Goal: Obtain resource: Obtain resource

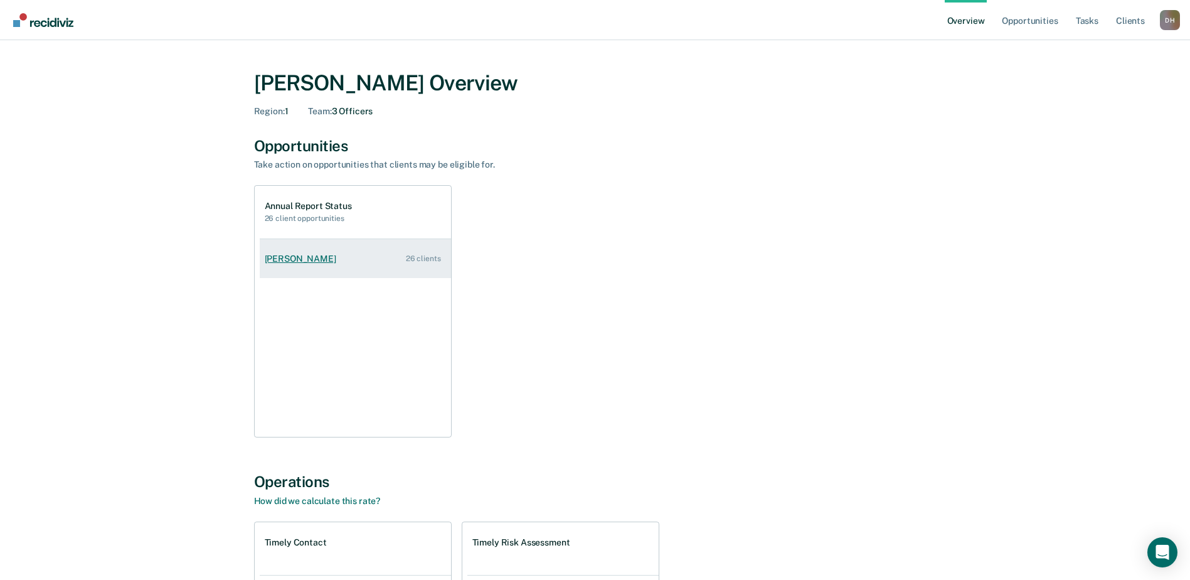
click at [297, 257] on div "[PERSON_NAME]" at bounding box center [303, 258] width 77 height 11
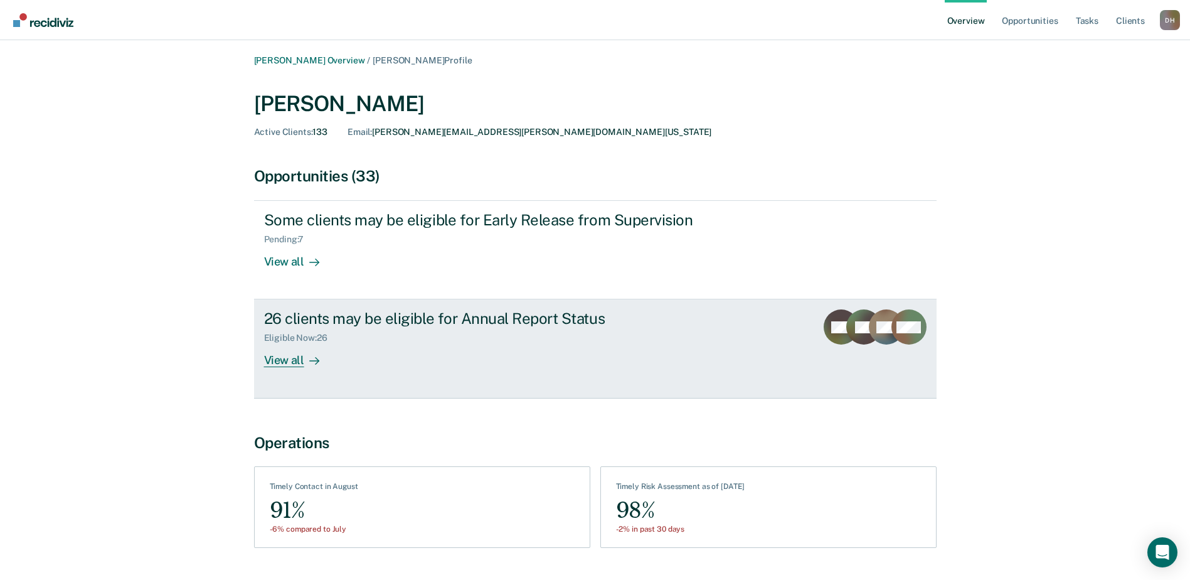
click at [277, 361] on div "View all" at bounding box center [299, 355] width 70 height 24
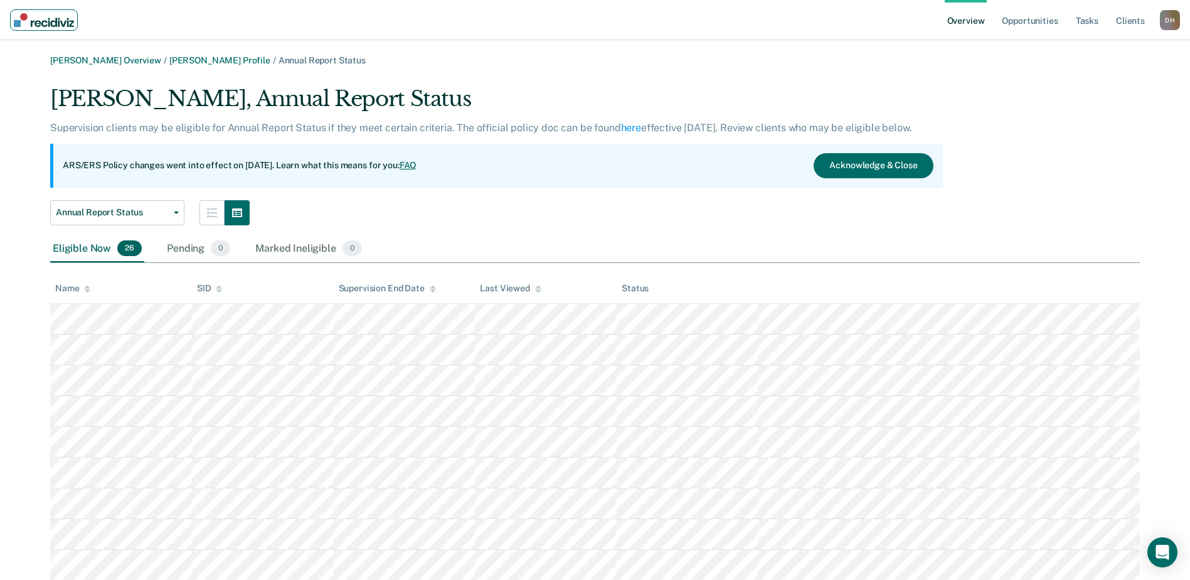
click at [49, 19] on img "Main navigation" at bounding box center [44, 20] width 60 height 14
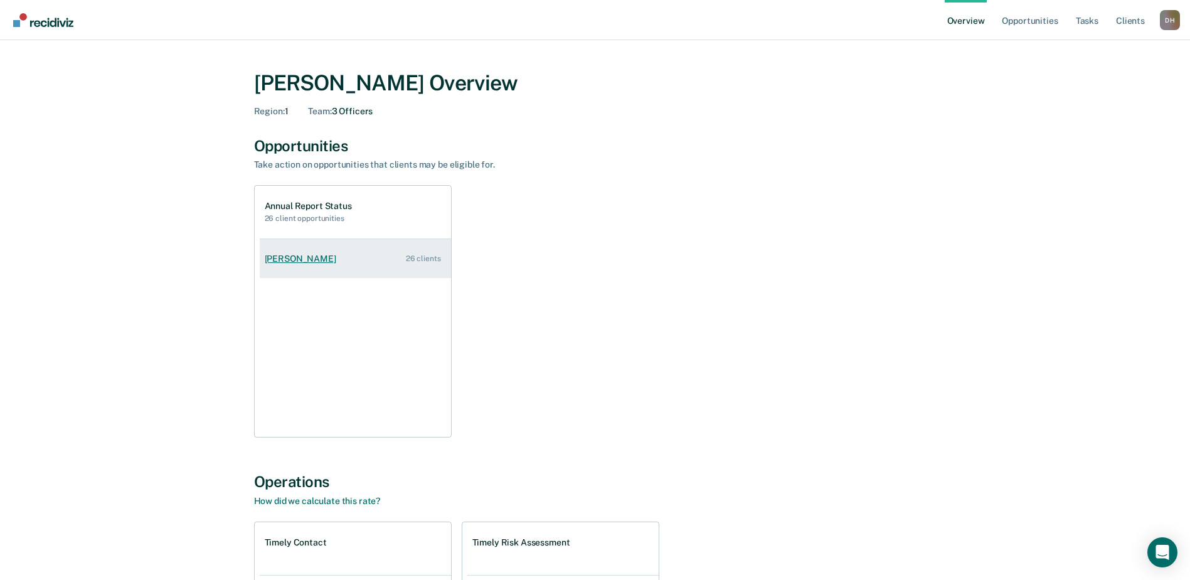
click at [294, 256] on div "[PERSON_NAME]" at bounding box center [303, 258] width 77 height 11
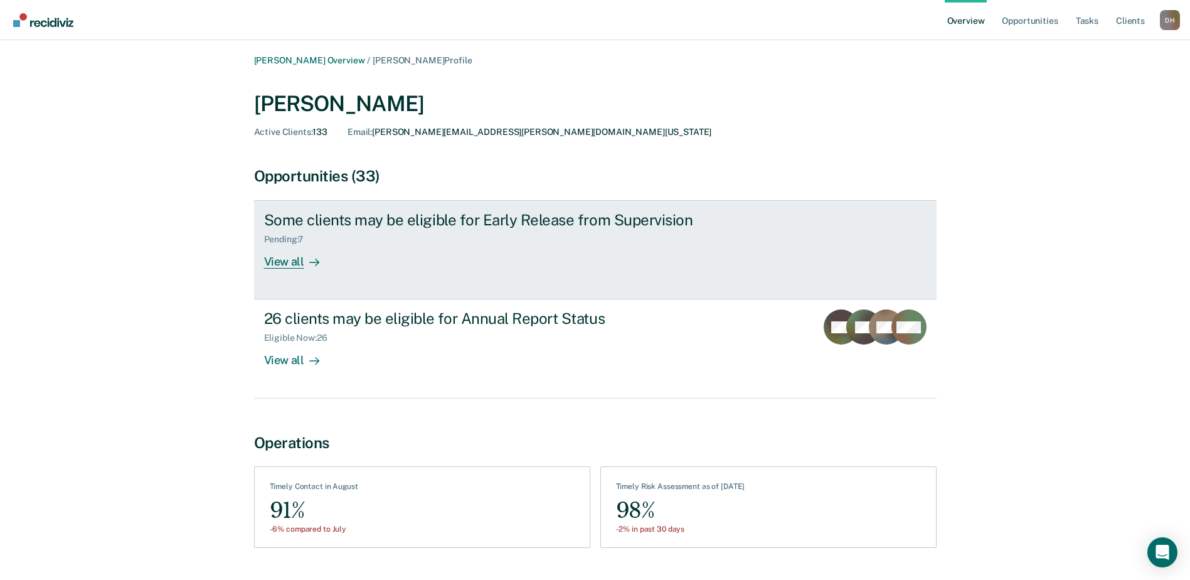
click at [283, 253] on div "View all" at bounding box center [299, 257] width 70 height 24
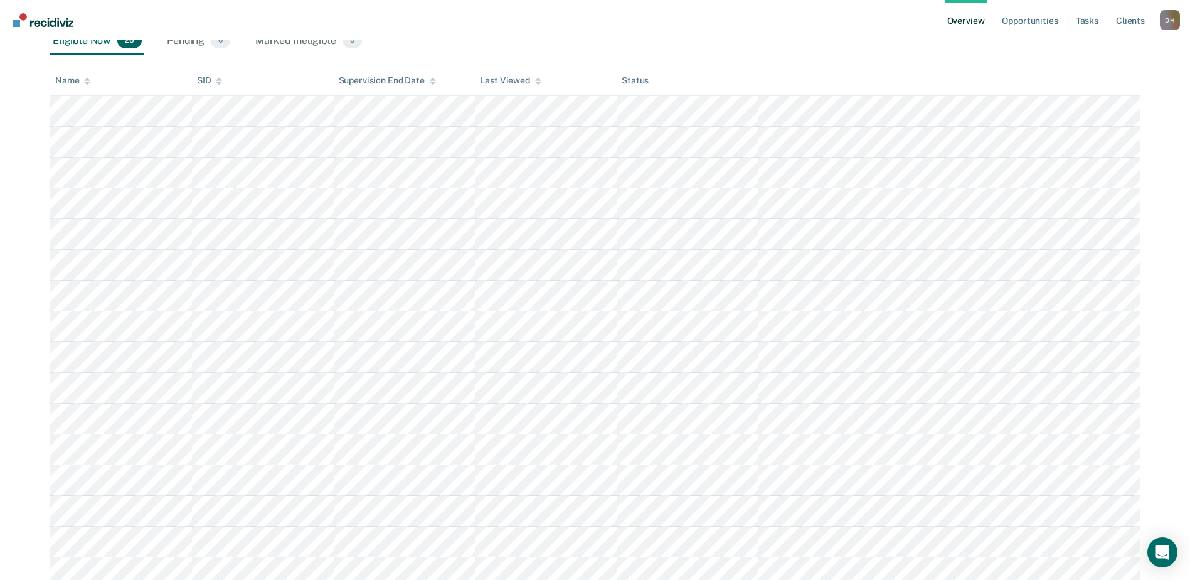
scroll to position [187, 0]
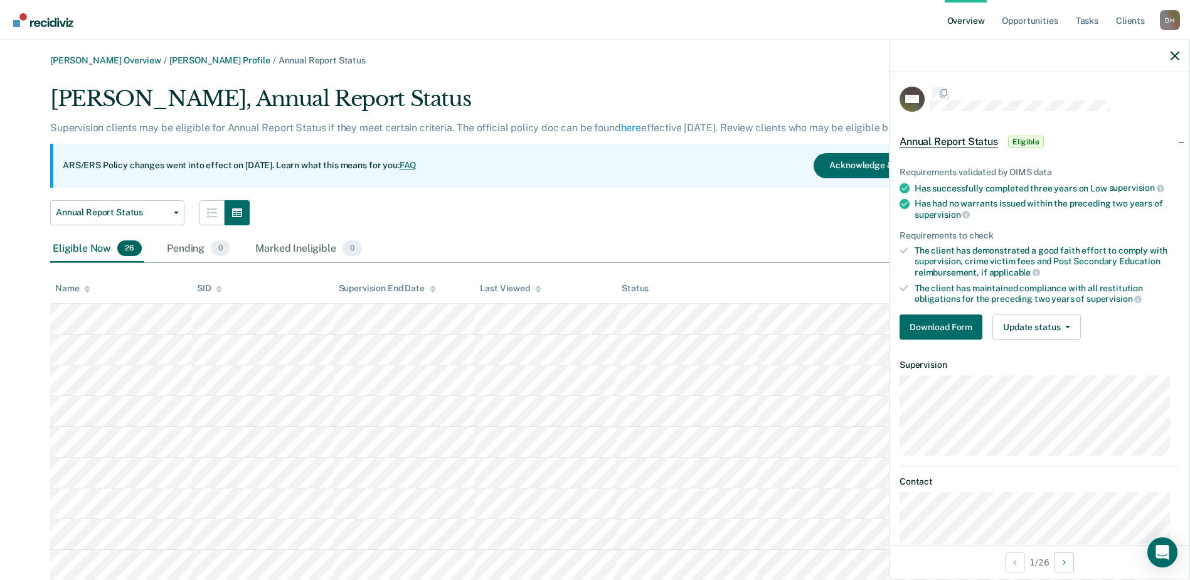
scroll to position [187, 0]
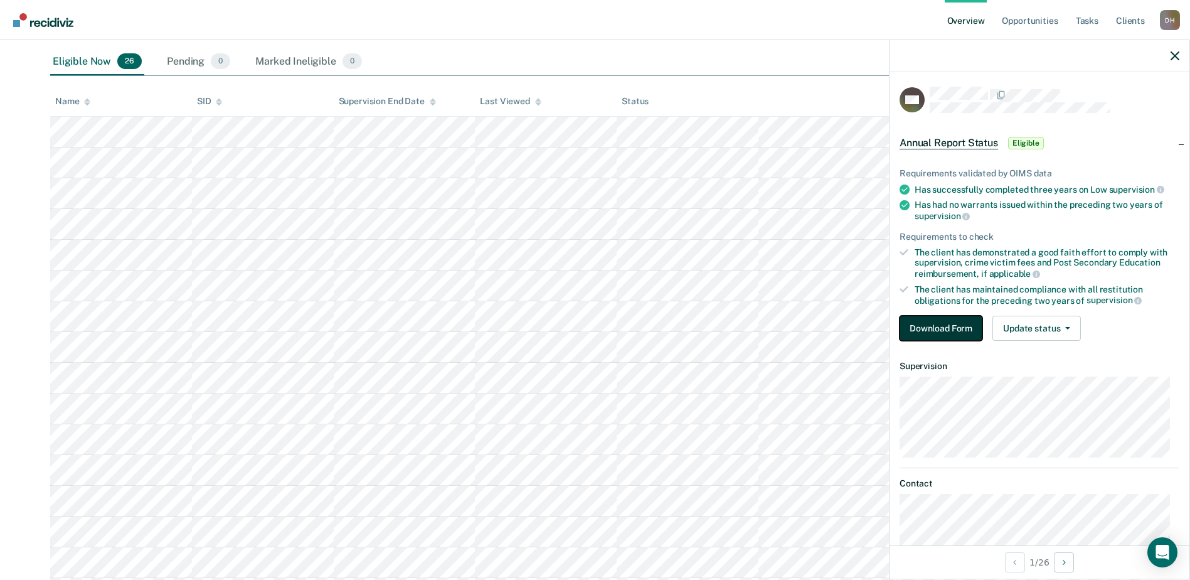
click at [936, 328] on button "Download Form" at bounding box center [941, 328] width 83 height 25
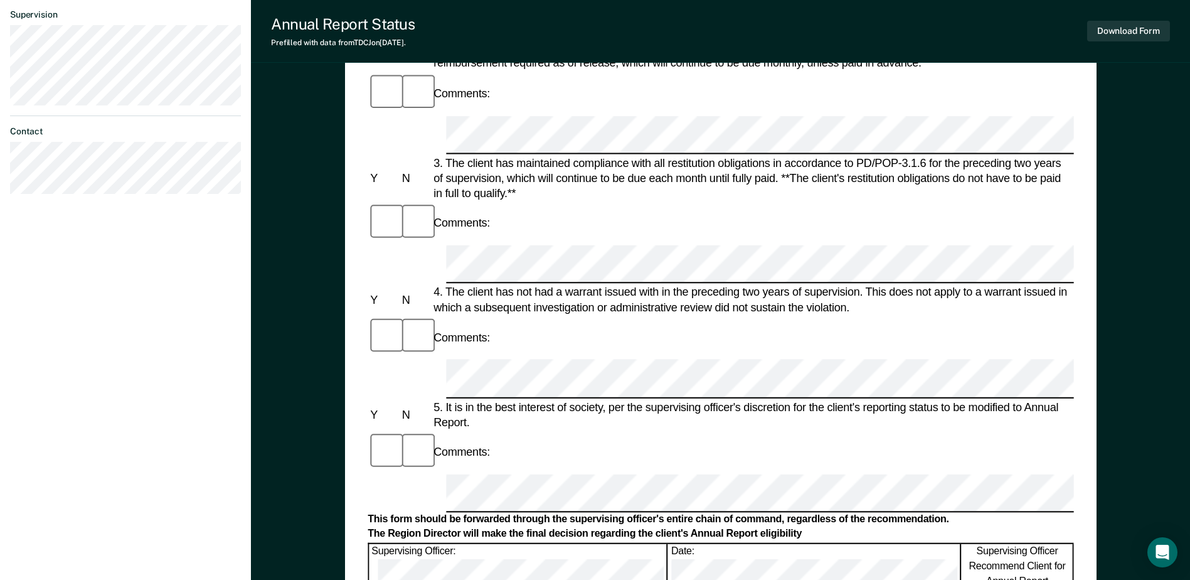
scroll to position [376, 0]
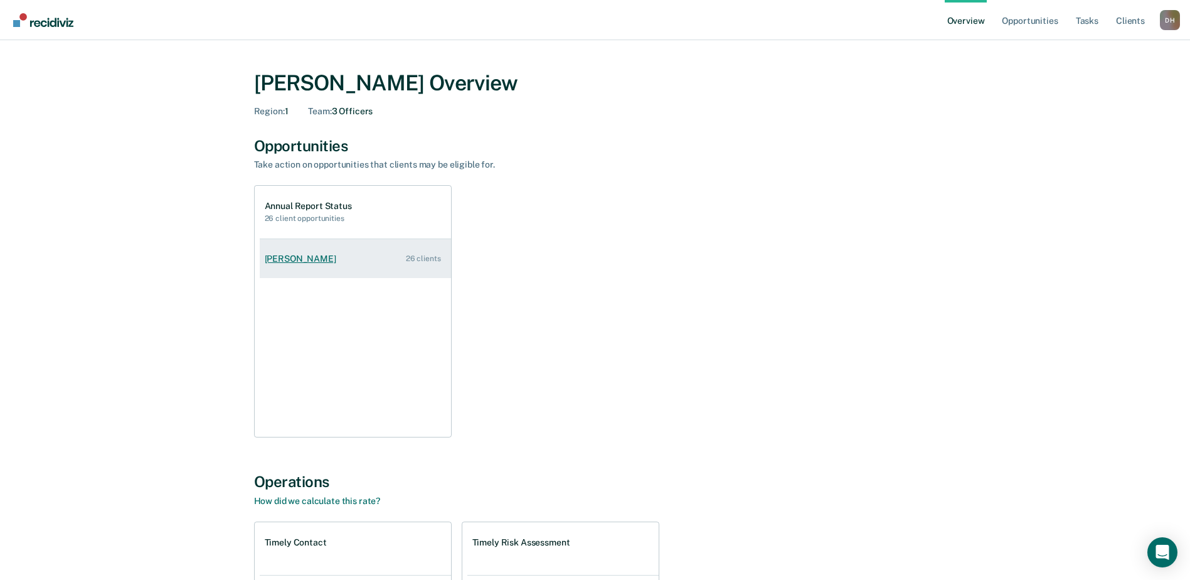
click at [302, 261] on div "[PERSON_NAME]" at bounding box center [303, 258] width 77 height 11
